Goal: Task Accomplishment & Management: Use online tool/utility

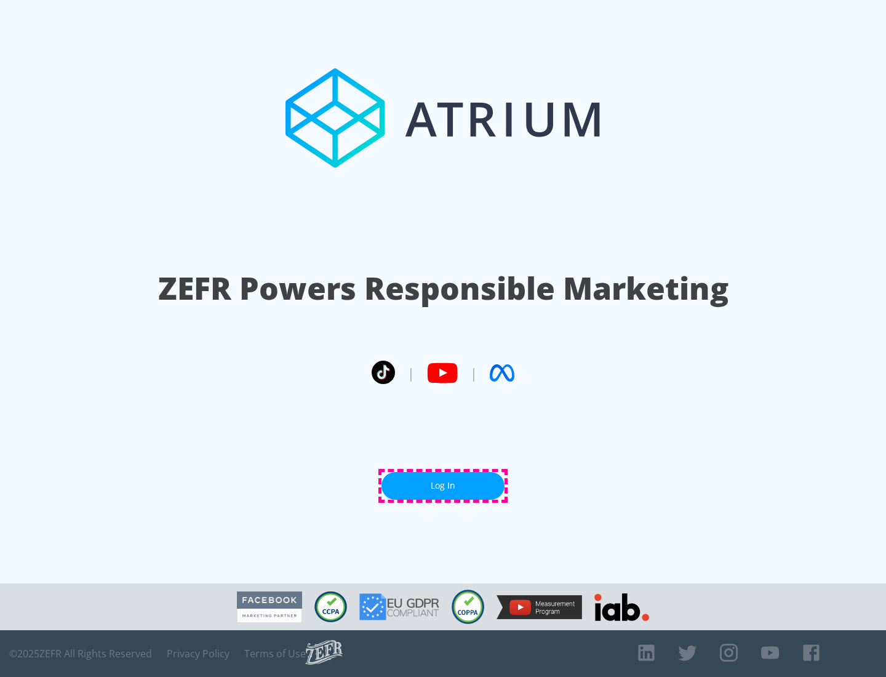
click at [443, 485] on link "Log In" at bounding box center [442, 486] width 123 height 28
